Goal: Use online tool/utility: Utilize a website feature to perform a specific function

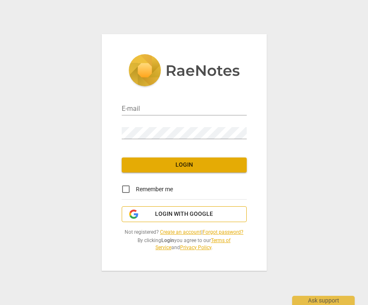
click at [170, 219] on button "Login with Google" at bounding box center [184, 214] width 125 height 16
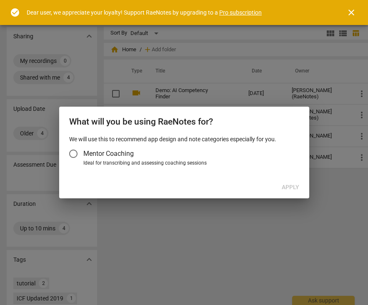
click at [120, 151] on span "Mentor Coaching" at bounding box center [108, 154] width 50 height 10
click at [83, 151] on input "Mentor Coaching" at bounding box center [73, 154] width 20 height 20
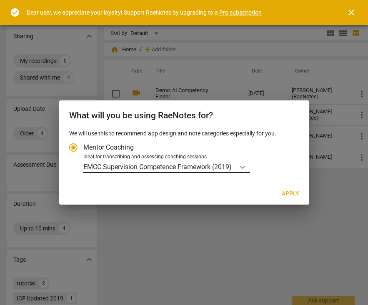
click at [243, 168] on icon "Account type" at bounding box center [242, 167] width 5 height 3
click at [0, 0] on input "Ideal for transcribing and assessing coaching sessions EMCC Supervision Compete…" at bounding box center [0, 0] width 0 height 0
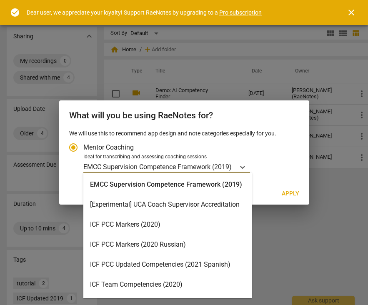
click at [202, 228] on div "ICF PCC Markers (2020)" at bounding box center [167, 225] width 168 height 20
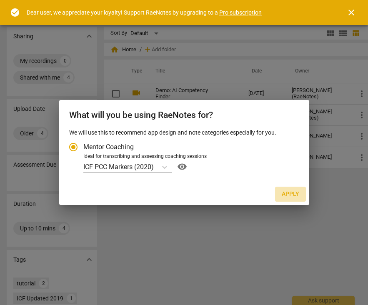
click at [294, 196] on span "Apply" at bounding box center [291, 194] width 18 height 8
radio input "false"
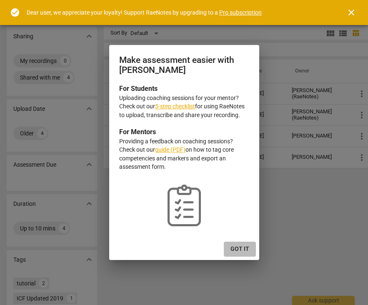
click at [242, 246] on span "Got it" at bounding box center [240, 249] width 19 height 8
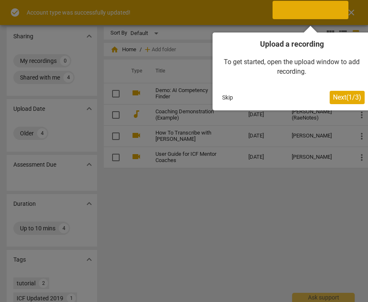
click at [348, 98] on span "Next ( 1 / 3 )" at bounding box center [347, 97] width 28 height 8
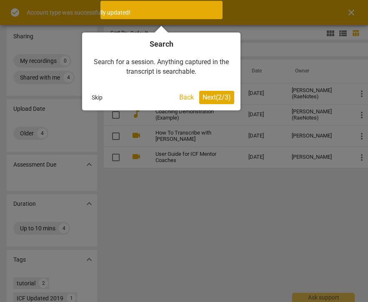
click at [217, 98] on span "Next ( 2 / 3 )" at bounding box center [217, 97] width 28 height 8
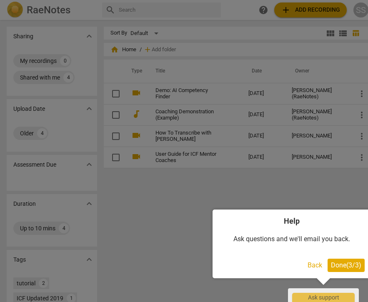
click at [349, 269] on span "Done ( 3 / 3 )" at bounding box center [346, 265] width 30 height 8
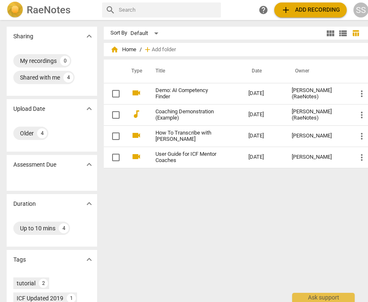
click at [327, 5] on span "add Add recording" at bounding box center [310, 10] width 59 height 10
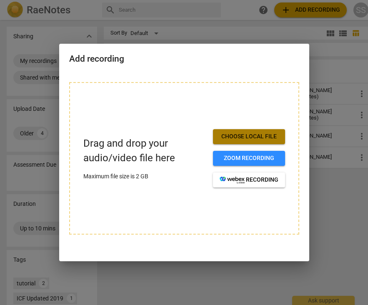
click at [257, 137] on span "Choose local file" at bounding box center [249, 137] width 59 height 8
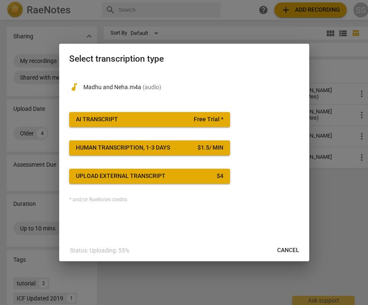
click at [197, 124] on button "AI Transcript Free Trial *" at bounding box center [149, 119] width 161 height 15
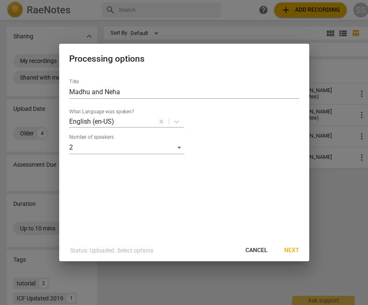
click at [296, 251] on span "Next" at bounding box center [291, 250] width 15 height 8
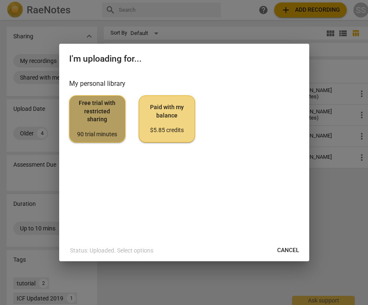
click at [96, 121] on span "Free trial with restricted sharing 90 trial minutes" at bounding box center [97, 118] width 42 height 39
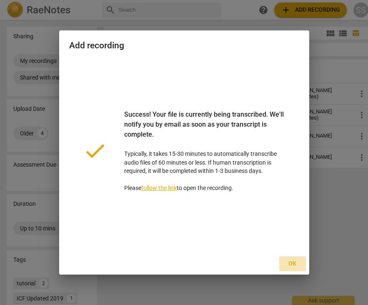
click at [291, 262] on span "Ok" at bounding box center [292, 264] width 13 height 8
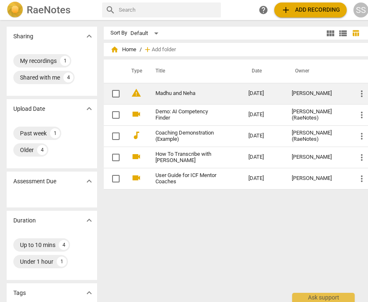
click at [139, 94] on span "warning" at bounding box center [136, 93] width 10 height 10
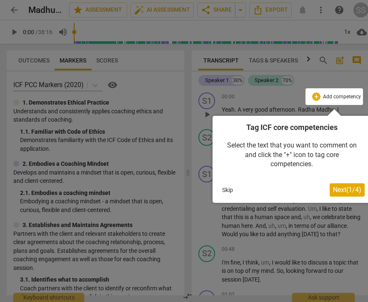
click at [229, 191] on button "Skip" at bounding box center [228, 190] width 18 height 13
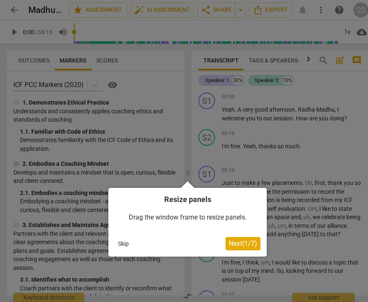
click at [125, 244] on button "Skip" at bounding box center [124, 244] width 18 height 13
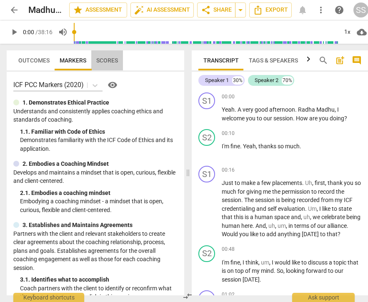
click at [107, 58] on span "Scores" at bounding box center [107, 60] width 22 height 7
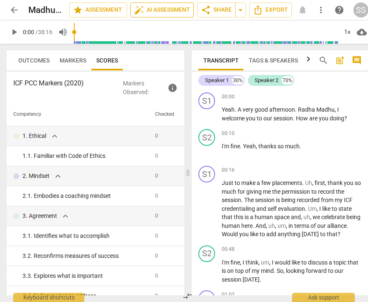
click at [169, 12] on span "auto_fix_high AI Assessment" at bounding box center [162, 10] width 56 height 10
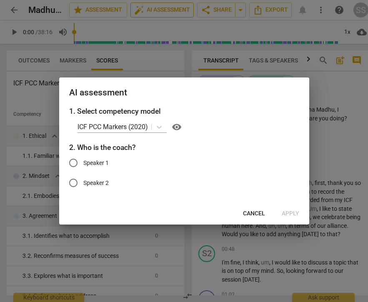
click at [169, 12] on div at bounding box center [184, 151] width 368 height 302
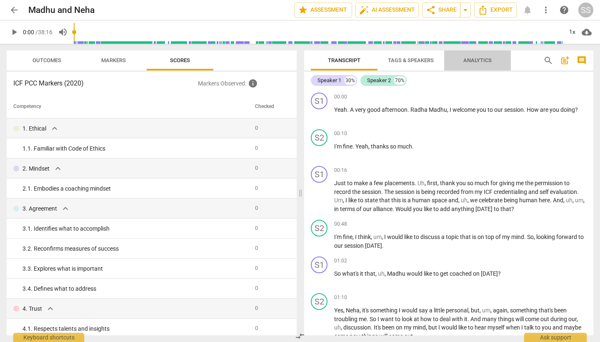
click at [368, 61] on span "Analytics" at bounding box center [478, 60] width 28 height 6
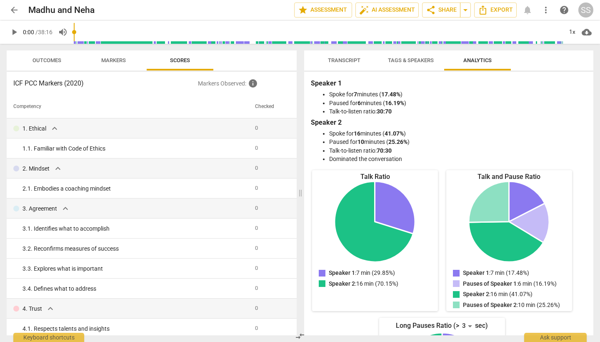
click at [126, 61] on span "Markers" at bounding box center [113, 60] width 45 height 11
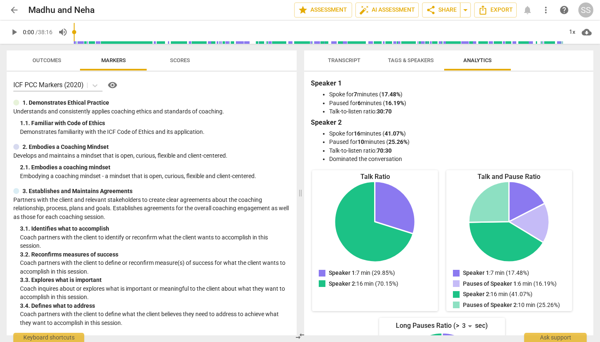
click at [61, 63] on span "Outcomes" at bounding box center [47, 60] width 49 height 11
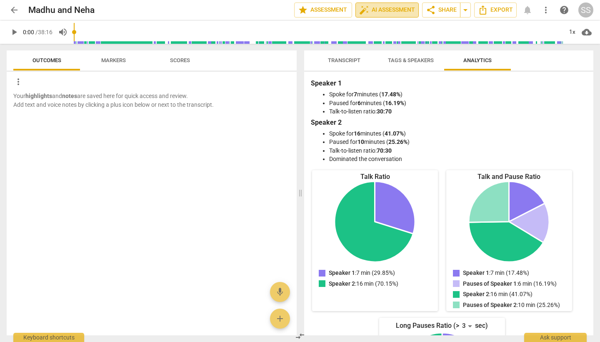
click at [368, 8] on span "auto_fix_high AI Assessment" at bounding box center [387, 10] width 56 height 10
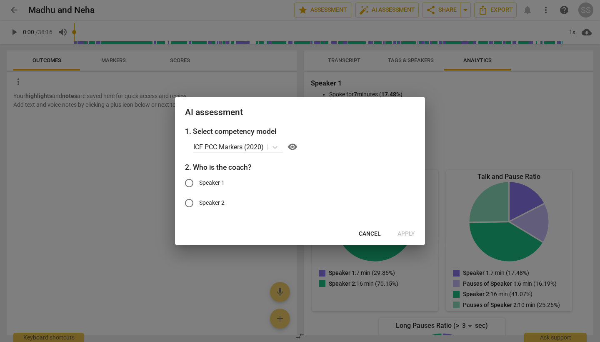
click at [368, 231] on span "Cancel" at bounding box center [370, 234] width 22 height 8
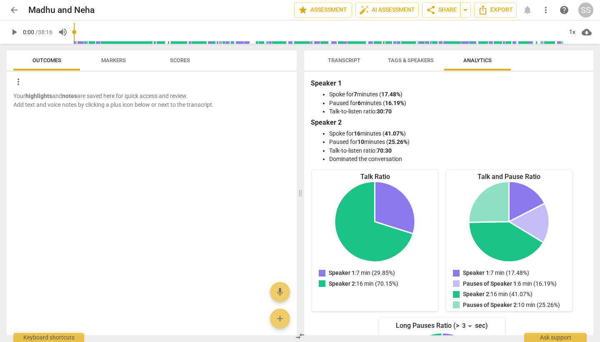
click at [349, 60] on span "Transcript" at bounding box center [344, 60] width 33 height 6
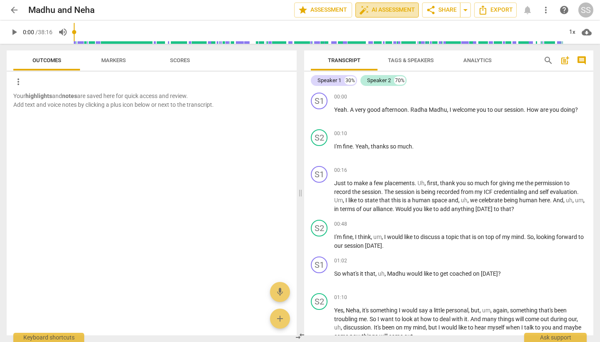
click at [368, 13] on span "auto_fix_high AI Assessment" at bounding box center [387, 10] width 56 height 10
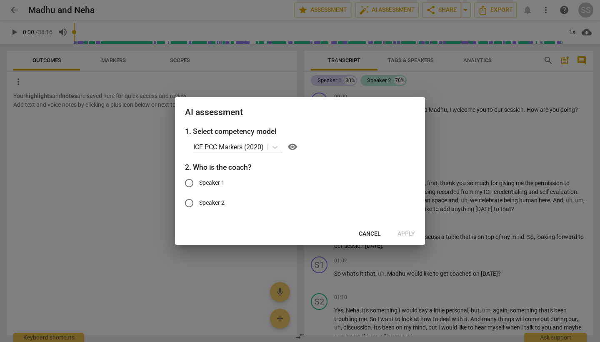
click at [218, 181] on span "Speaker 1" at bounding box center [211, 182] width 25 height 9
click at [199, 181] on input "Speaker 1" at bounding box center [189, 183] width 20 height 20
radio input "true"
click at [368, 232] on span "Apply" at bounding box center [407, 234] width 18 height 8
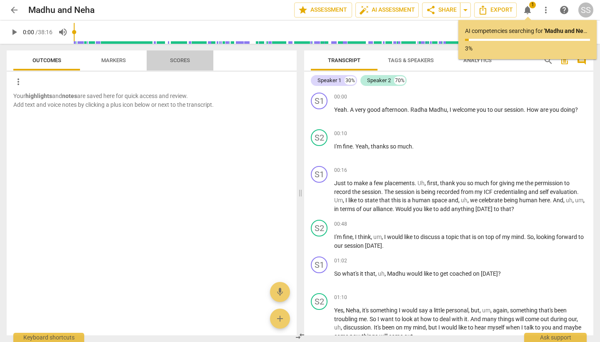
click at [182, 60] on span "Scores" at bounding box center [180, 60] width 20 height 6
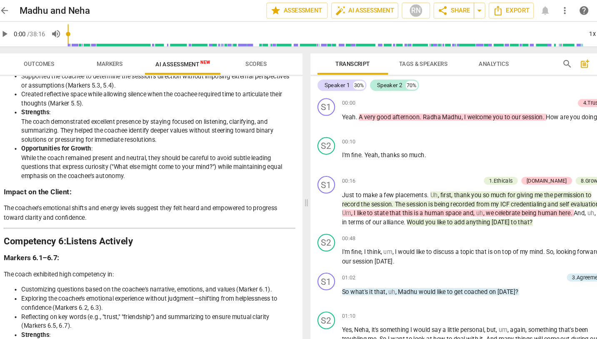
scroll to position [1026, 0]
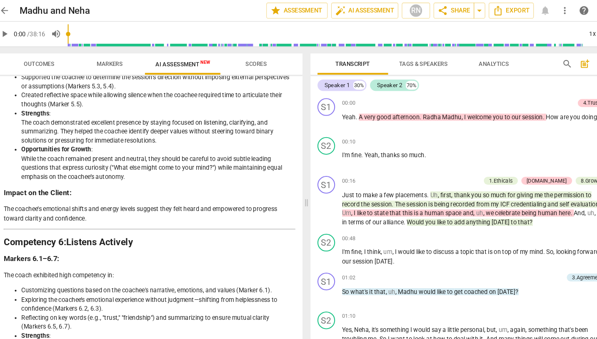
click at [253, 56] on span "Scores" at bounding box center [252, 60] width 40 height 11
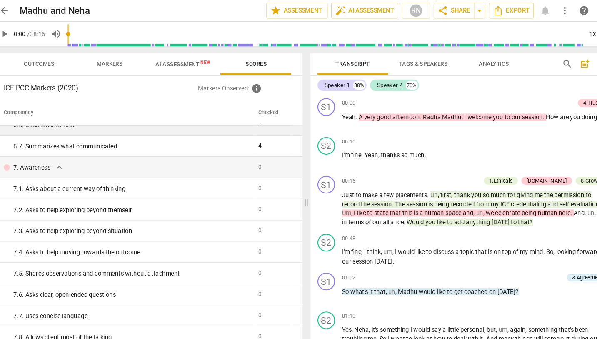
scroll to position [532, 0]
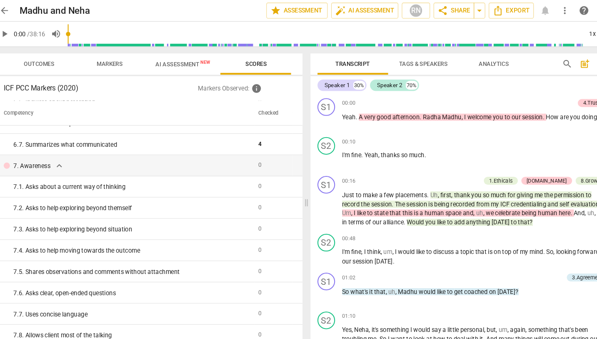
click at [170, 61] on span "AI Assessment New" at bounding box center [183, 61] width 52 height 6
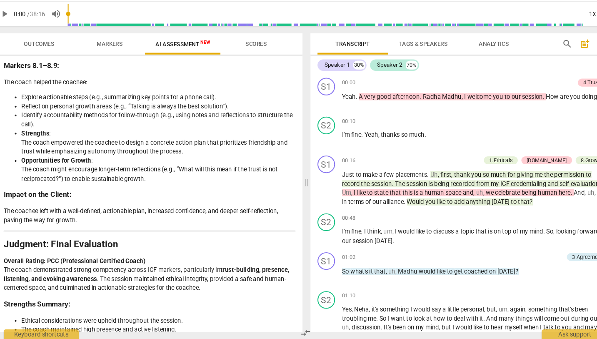
scroll to position [0, 0]
click at [242, 57] on span "Scores" at bounding box center [252, 60] width 20 height 6
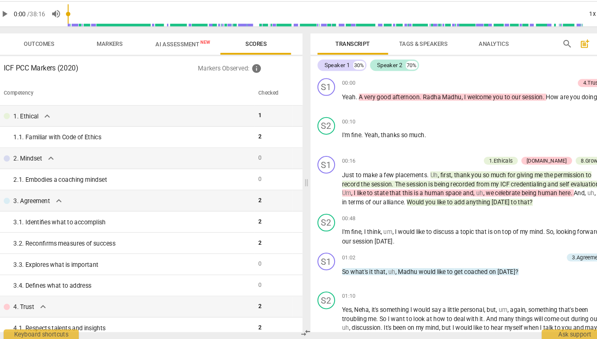
click at [179, 58] on span "AI Assessment New" at bounding box center [183, 61] width 52 height 6
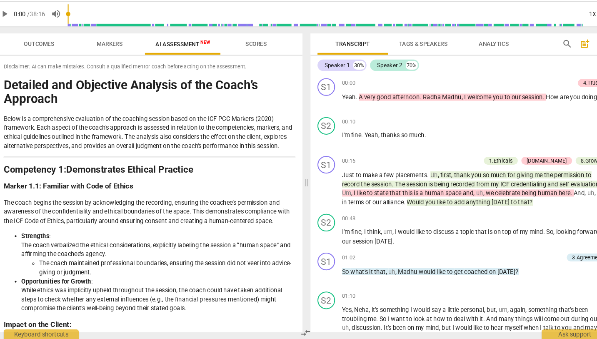
click at [119, 55] on span "Markers" at bounding box center [113, 60] width 45 height 11
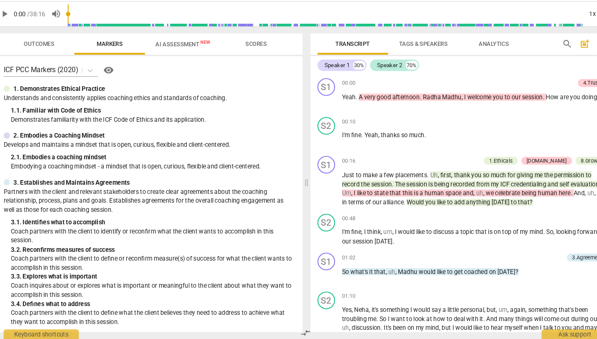
click at [40, 57] on span "Outcomes" at bounding box center [47, 60] width 29 height 6
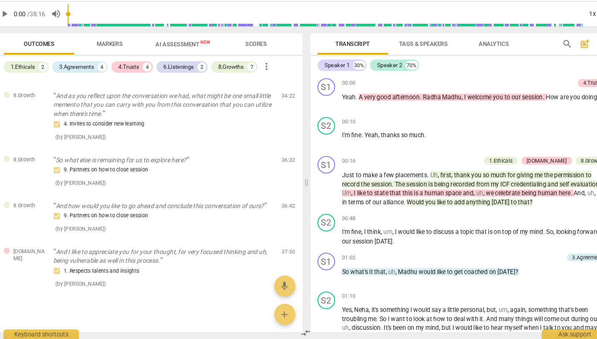
scroll to position [705, 0]
